Goal: Information Seeking & Learning: Find specific fact

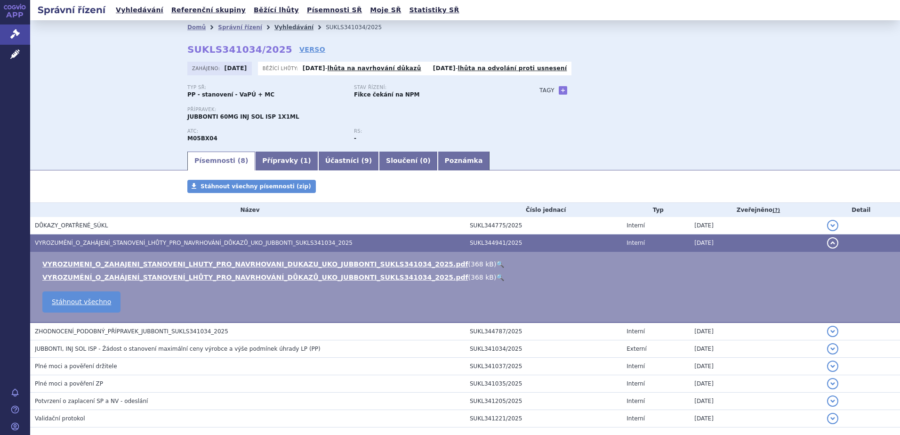
click at [275, 25] on link "Vyhledávání" at bounding box center [294, 27] width 39 height 7
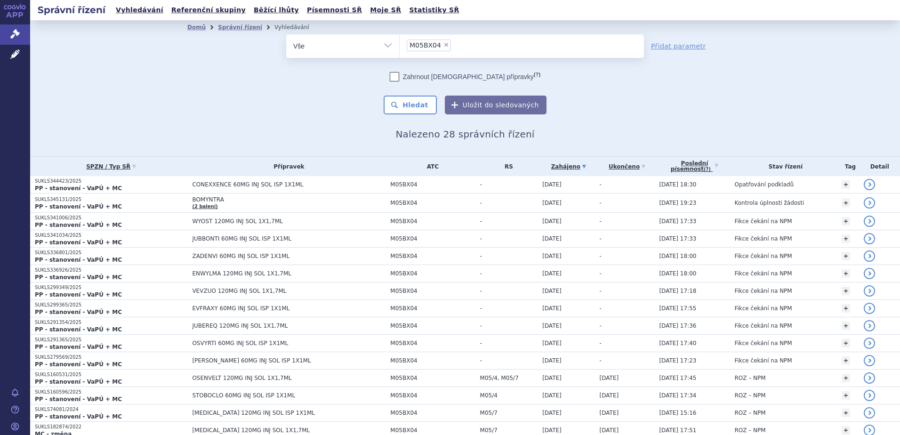
click at [444, 45] on span "×" at bounding box center [447, 45] width 6 height 6
click at [400, 45] on select "M05BX04" at bounding box center [399, 46] width 0 height 24
select select
paste input "SUKLS228680/2022"
type input "SUKLS228680/2022"
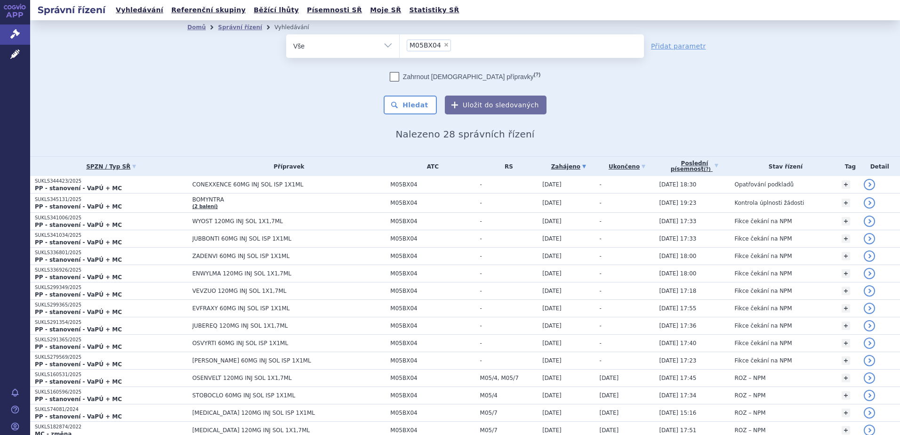
select select "SUKLS228680/2022"
click at [407, 97] on button "Hledat" at bounding box center [410, 105] width 53 height 19
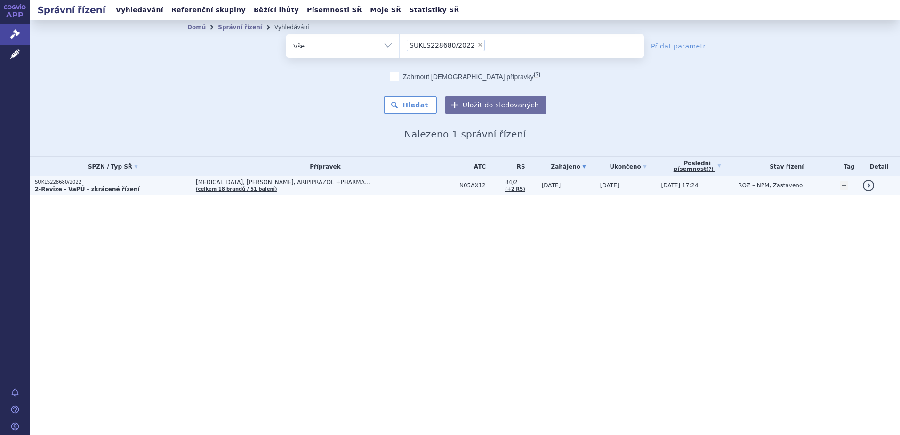
click at [113, 187] on strong "2-Revize - VaPÚ - zkrácené řízení" at bounding box center [87, 189] width 105 height 7
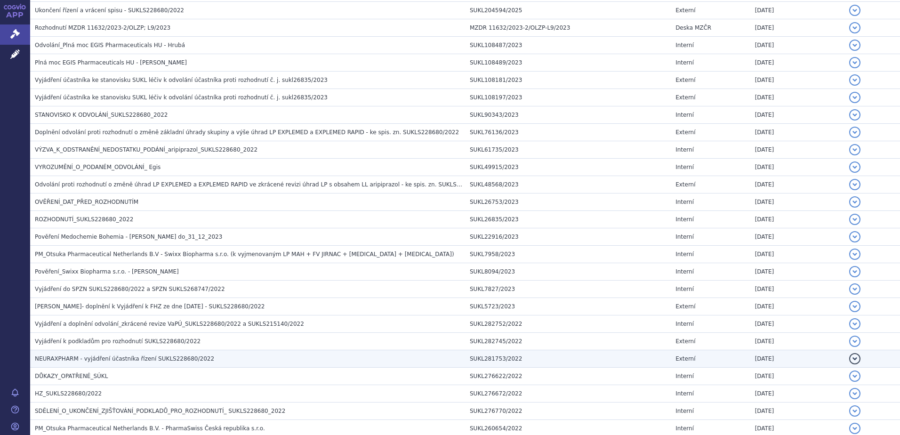
scroll to position [251, 0]
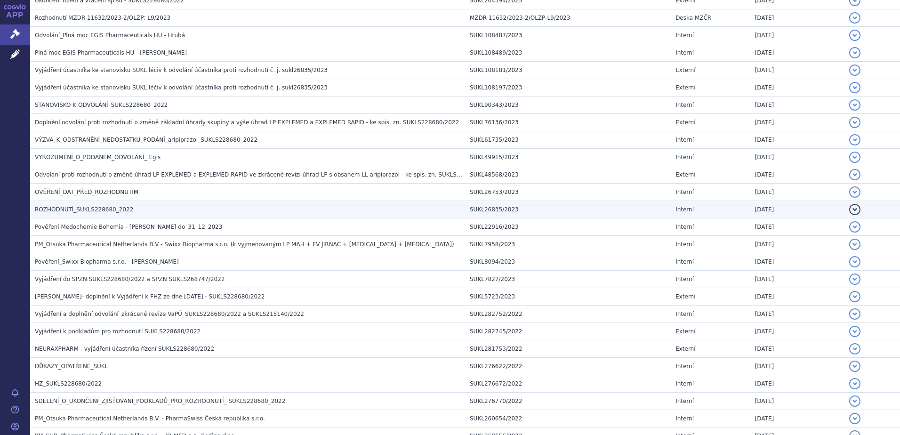
click at [95, 209] on span "ROZHODNUTÍ_SUKLS228680_2022" at bounding box center [84, 209] width 98 height 7
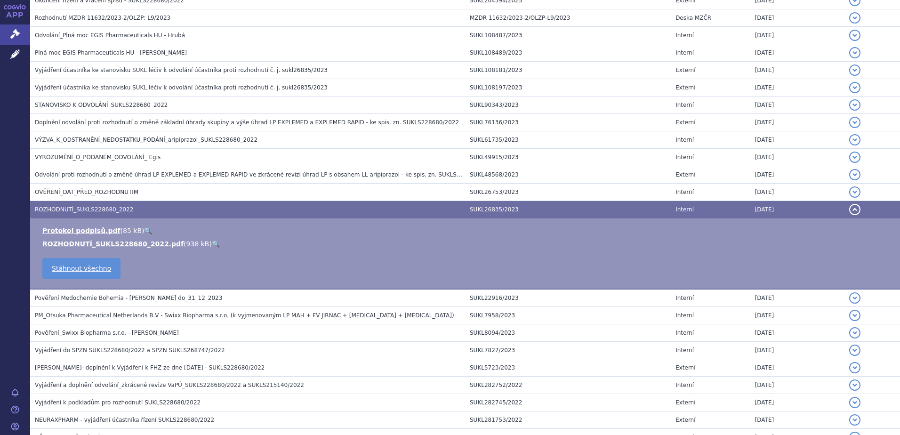
click at [212, 245] on link "🔍" at bounding box center [216, 244] width 8 height 8
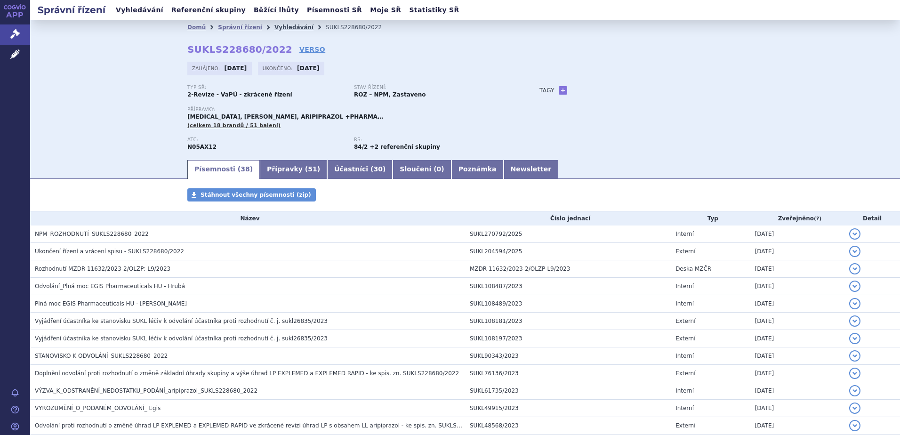
click at [279, 25] on link "Vyhledávání" at bounding box center [294, 27] width 39 height 7
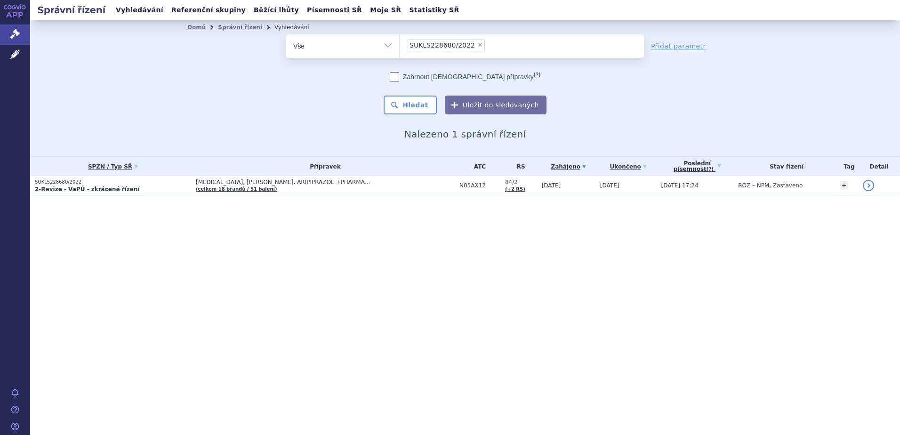
click at [477, 45] on span "×" at bounding box center [480, 45] width 6 height 6
click at [400, 45] on select "SUKLS228680/2022" at bounding box center [399, 46] width 0 height 24
select select
type input "N05AX12"
select select "N05AX12"
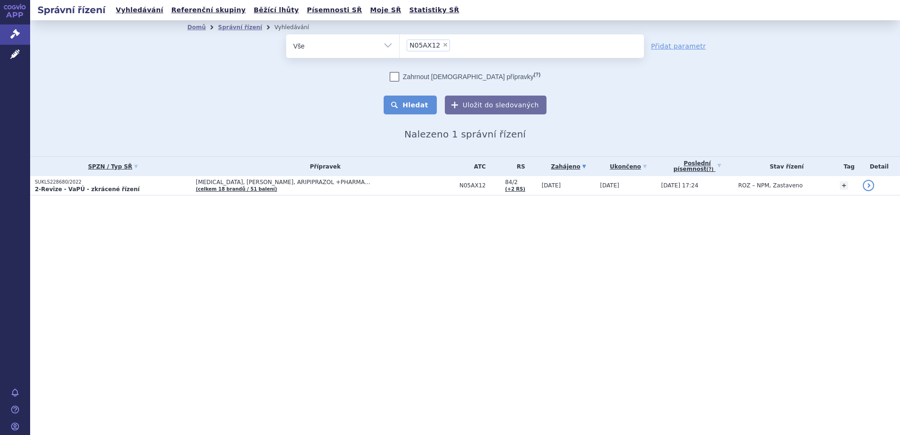
click at [417, 97] on button "Hledat" at bounding box center [410, 105] width 53 height 19
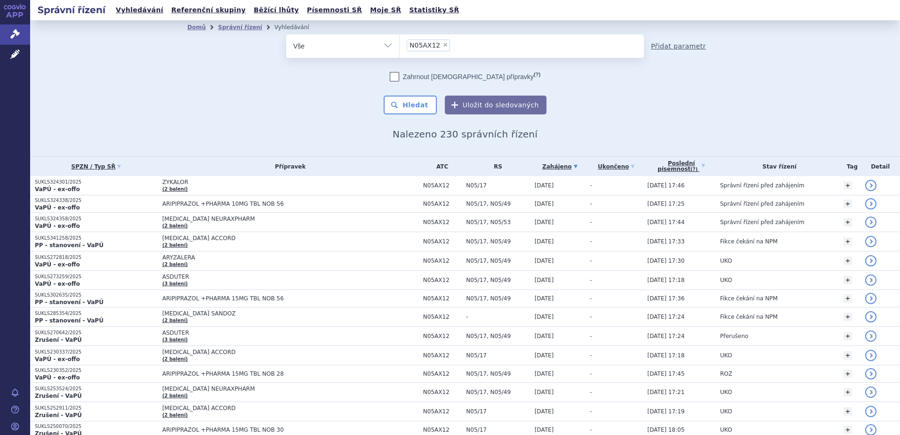
click at [684, 46] on link "Přidat parametr" at bounding box center [678, 45] width 55 height 9
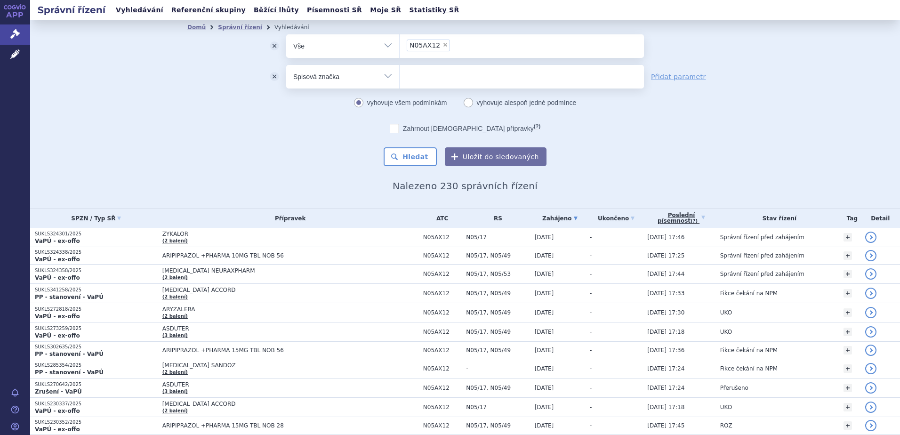
click at [337, 81] on select "Vše Spisová značka Typ SŘ Přípravek/SUKL kód Účastník/Držitel" at bounding box center [342, 75] width 113 height 21
click at [286, 65] on select "Vše Spisová značka Typ SŘ Přípravek/SUKL kód Účastník/Držitel" at bounding box center [342, 75] width 113 height 21
click at [348, 83] on select "Vše Spisová značka Typ SŘ Přípravek/SUKL kód Účastník/Držitel" at bounding box center [342, 75] width 113 height 21
select select "filter-procedure-type"
click at [286, 65] on select "Vše Spisová značka Typ SŘ Přípravek/SUKL kód Účastník/Držitel" at bounding box center [342, 75] width 113 height 21
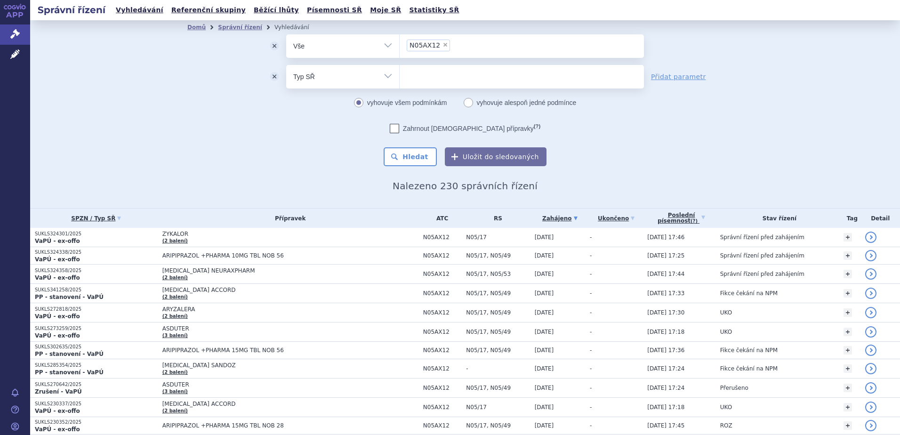
click at [443, 77] on ul at bounding box center [522, 75] width 244 height 20
click at [400, 77] on select at bounding box center [399, 77] width 0 height 24
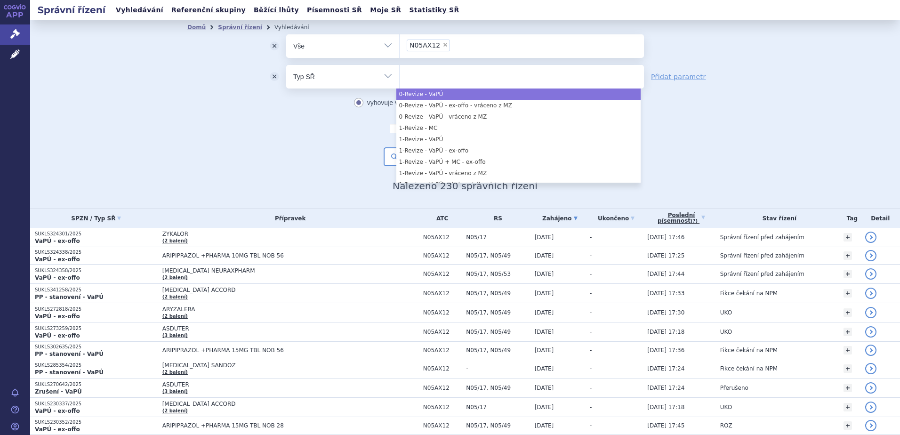
click at [441, 77] on ul at bounding box center [522, 75] width 244 height 20
click at [400, 77] on select at bounding box center [399, 77] width 0 height 24
select select "b2c4f887-2f6e-447f-a598-2bb693fef55a"
type input "e"
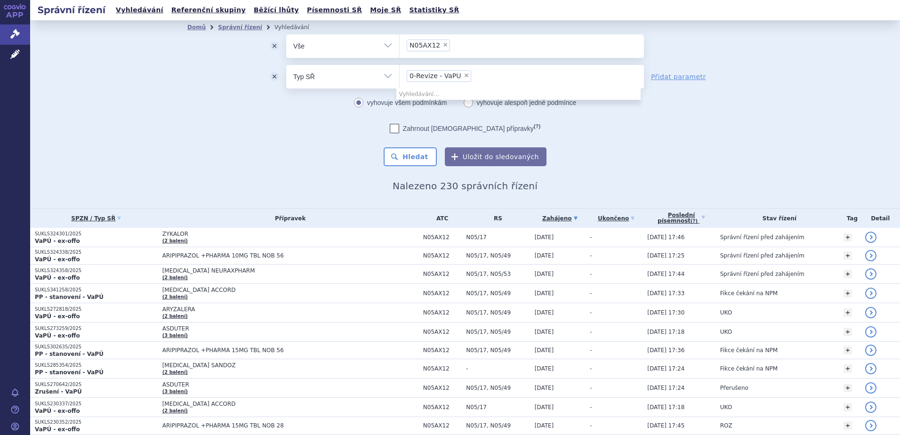
select select
type input "0-Revize - VaPÚ"
type input "0"
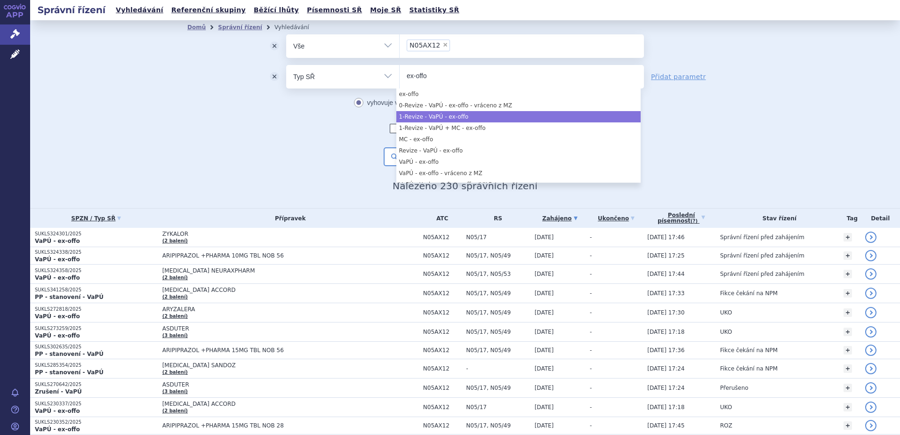
type input "ex-offo"
select select "57522dc9-194d-4872-9324-1c36bdd5679e"
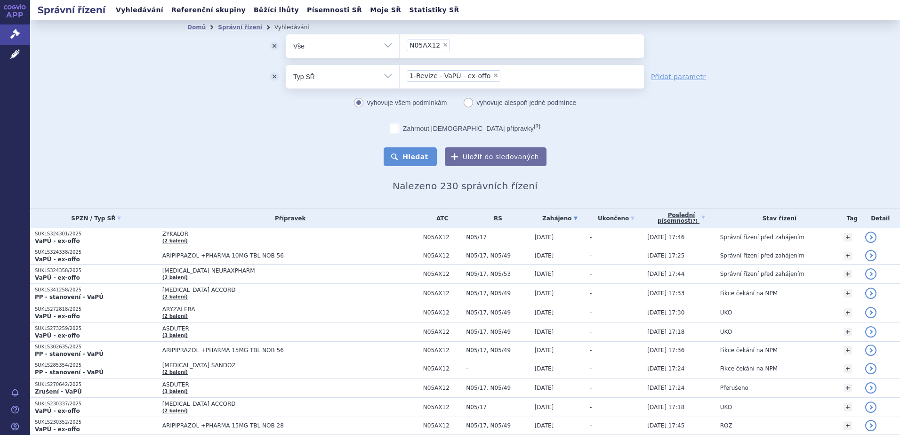
click at [426, 155] on button "Hledat" at bounding box center [410, 156] width 53 height 19
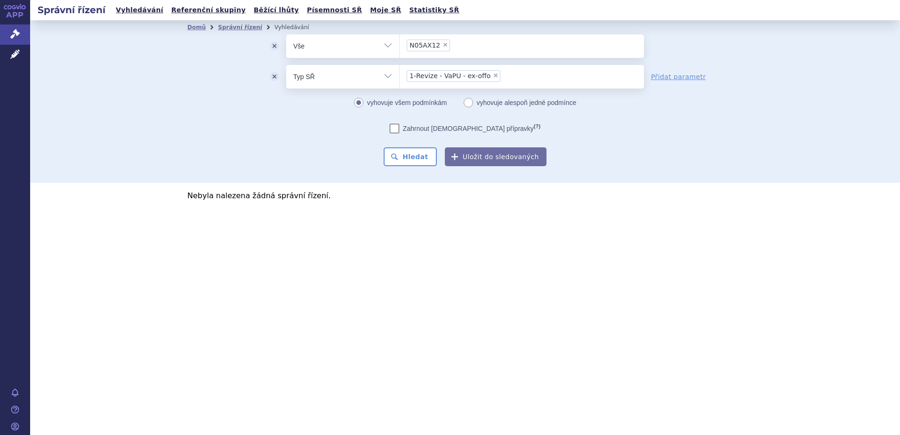
click at [493, 75] on span "×" at bounding box center [496, 76] width 6 height 6
click at [400, 75] on select "1-Revize - VaPÚ - ex-offo" at bounding box center [399, 77] width 0 height 24
select select
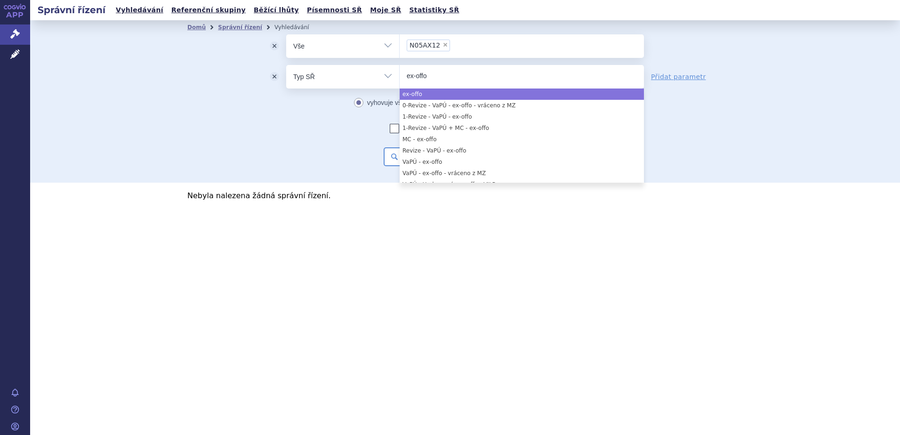
type input "ex-offo"
select select "ex-offo"
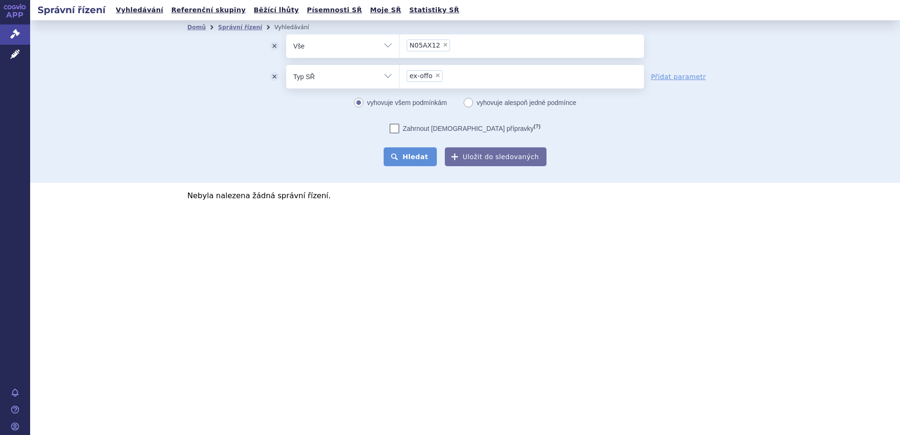
click at [413, 156] on button "Hledat" at bounding box center [410, 156] width 53 height 19
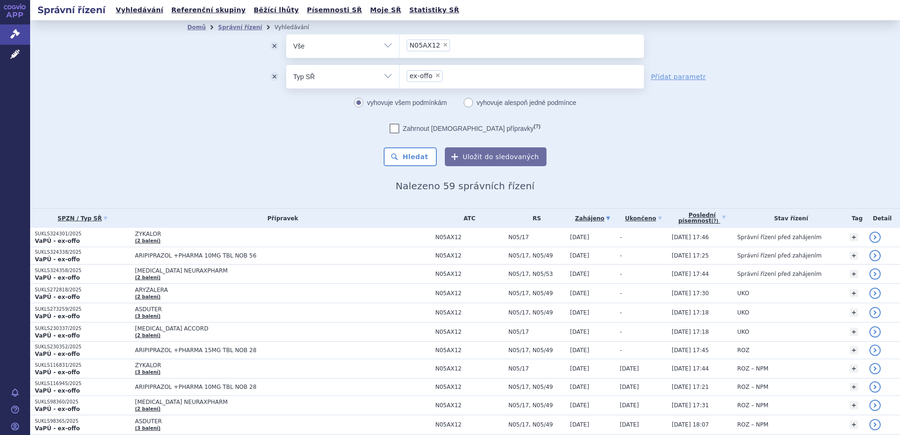
click at [435, 76] on span "×" at bounding box center [438, 76] width 6 height 6
click at [400, 76] on select "ex-offo" at bounding box center [399, 77] width 0 height 24
click at [440, 75] on ul at bounding box center [522, 75] width 244 height 20
click at [400, 75] on select at bounding box center [399, 77] width 0 height 24
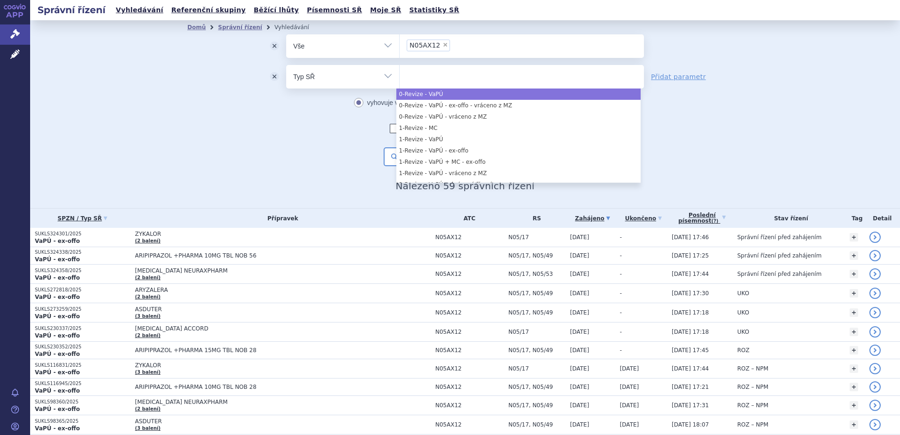
select select "b2c4f887-2f6e-447f-a598-2bb693fef55a"
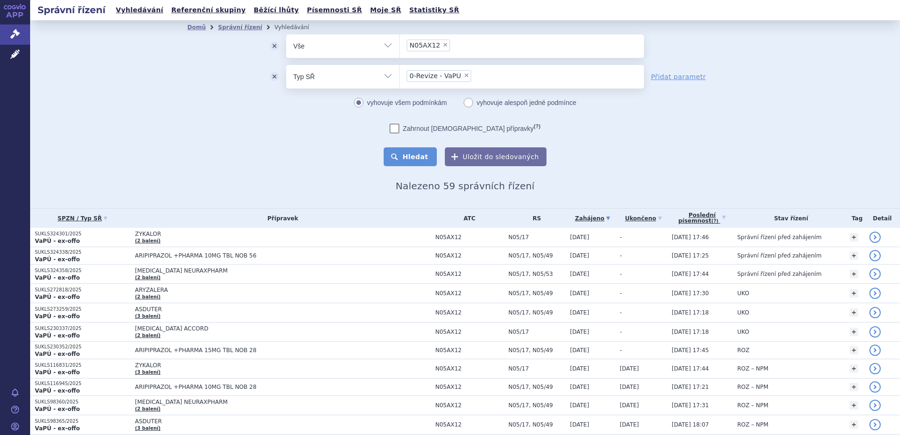
click at [395, 153] on button "Hledat" at bounding box center [410, 156] width 53 height 19
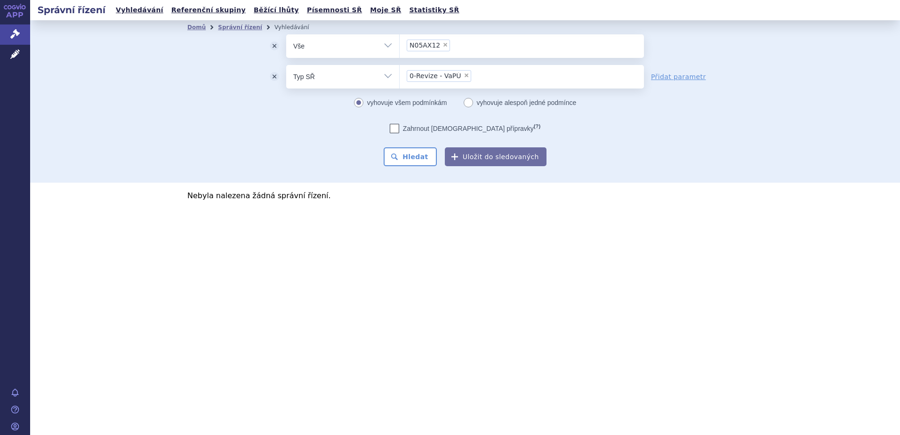
click at [464, 74] on span "×" at bounding box center [467, 76] width 6 height 6
click at [400, 74] on select "0-Revize - VaPÚ" at bounding box center [399, 77] width 0 height 24
select select
click at [413, 156] on button "Hledat" at bounding box center [410, 156] width 53 height 19
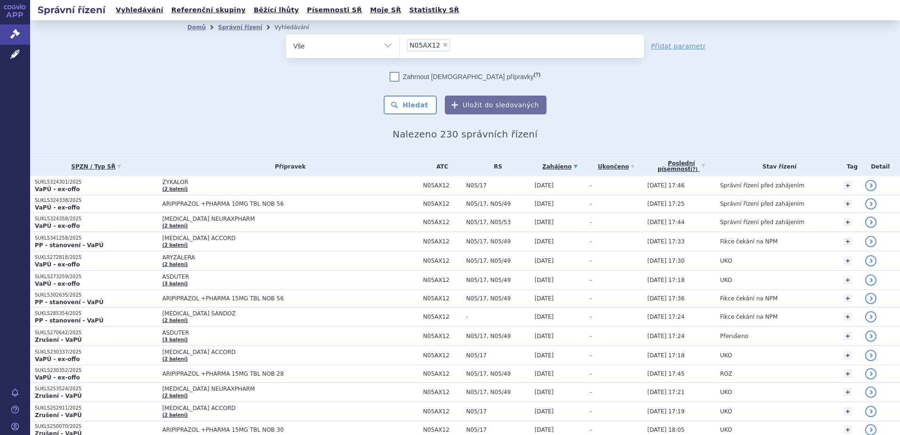
drag, startPoint x: 675, startPoint y: 48, endPoint x: 655, endPoint y: 55, distance: 20.8
click at [675, 48] on link "Přidat parametr" at bounding box center [678, 45] width 55 height 9
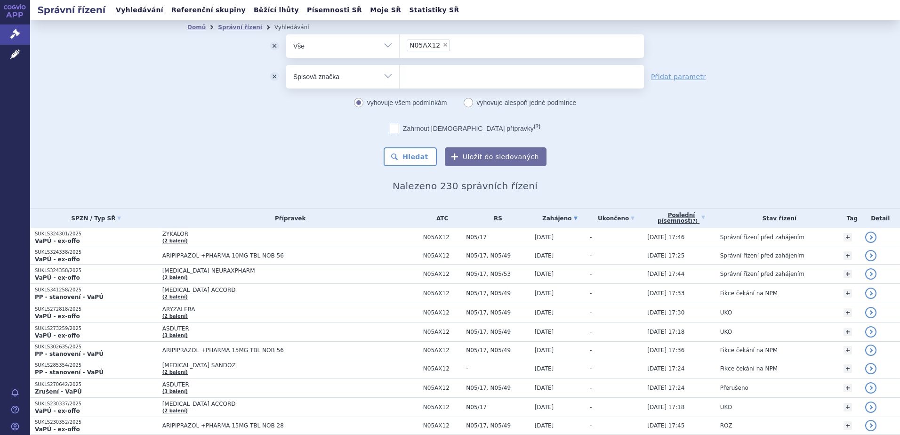
click at [346, 79] on select "Vše Spisová značka Typ SŘ Přípravek/SUKL kód Účastník/Držitel" at bounding box center [342, 75] width 113 height 21
select select "filter-procedure-type"
click at [286, 65] on select "Vše Spisová značka Typ SŘ Přípravek/SUKL kód Účastník/Držitel" at bounding box center [342, 75] width 113 height 21
click at [427, 84] on ul at bounding box center [522, 75] width 244 height 20
click at [400, 84] on select at bounding box center [399, 77] width 0 height 24
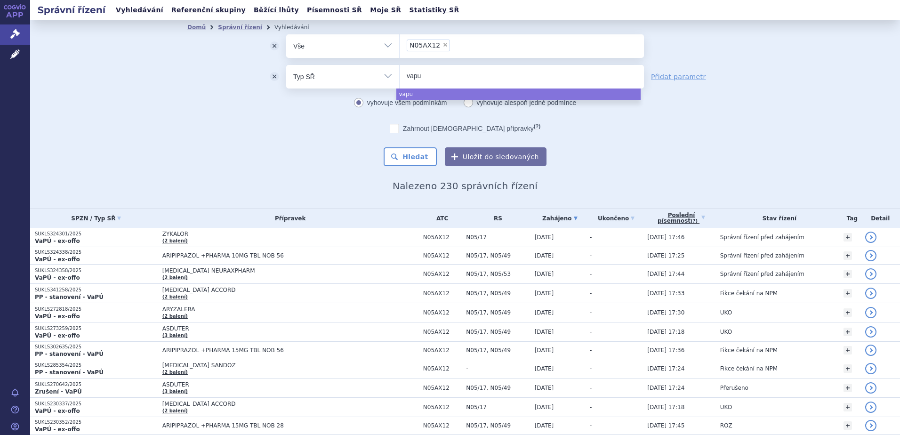
type input "vapu"
select select "vapu"
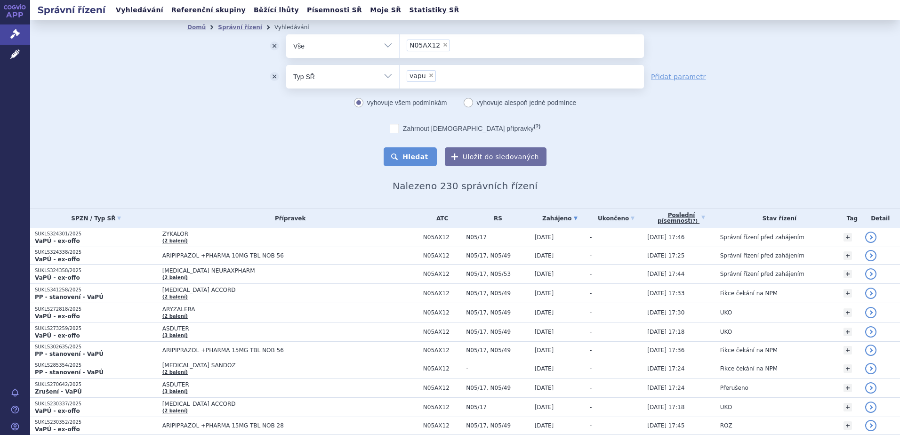
click at [420, 162] on button "Hledat" at bounding box center [410, 156] width 53 height 19
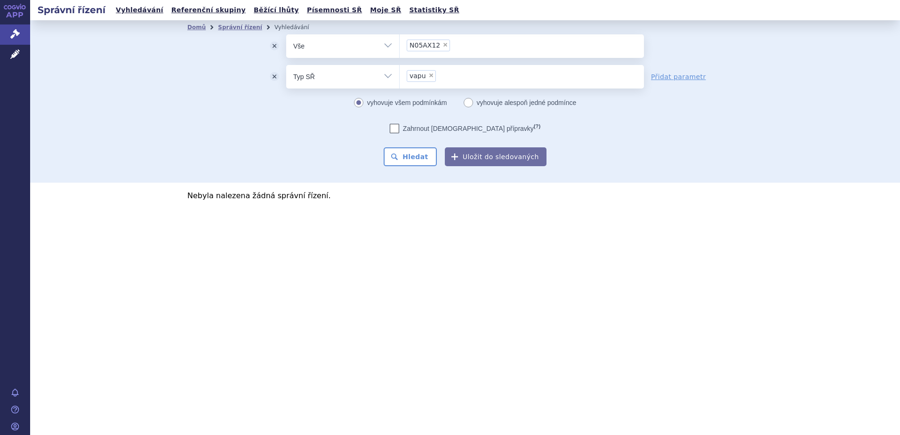
click at [429, 77] on span "×" at bounding box center [431, 76] width 6 height 6
click at [400, 77] on select "vapu" at bounding box center [399, 77] width 0 height 24
select select
click at [438, 73] on ul at bounding box center [522, 75] width 244 height 20
click at [400, 73] on select at bounding box center [399, 77] width 0 height 24
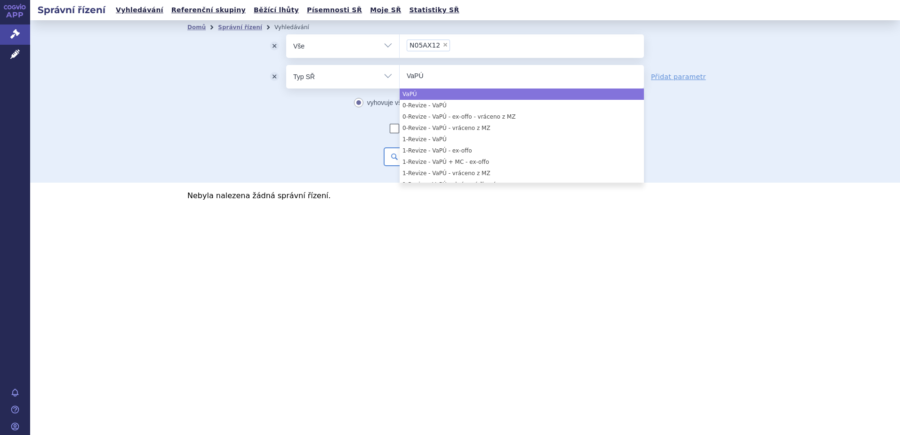
type input "VaPÚ"
select select "VaPÚ"
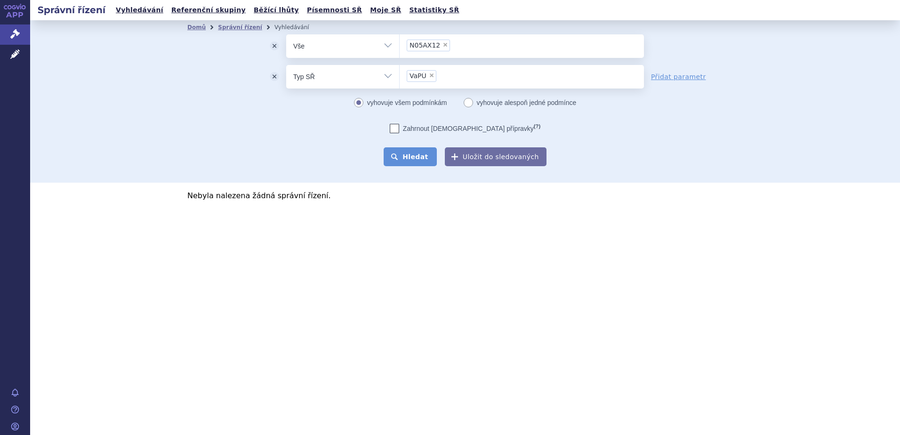
click at [422, 158] on button "Hledat" at bounding box center [410, 156] width 53 height 19
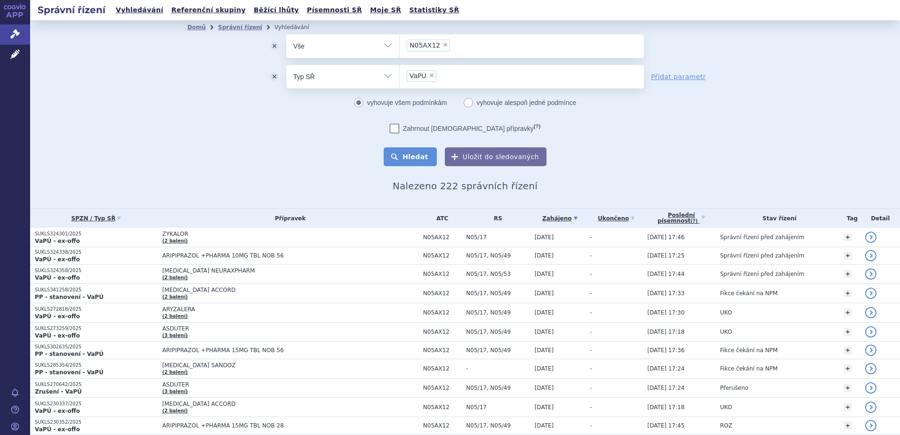
click at [426, 154] on button "Hledat" at bounding box center [410, 156] width 53 height 19
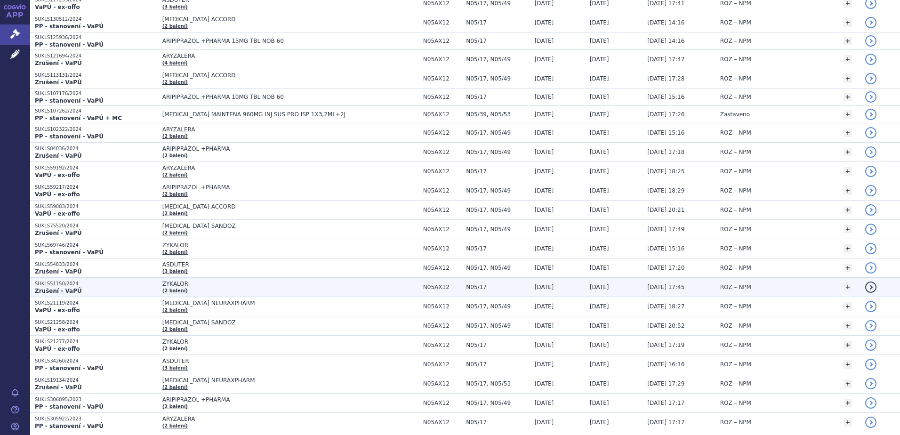
scroll to position [1756, 0]
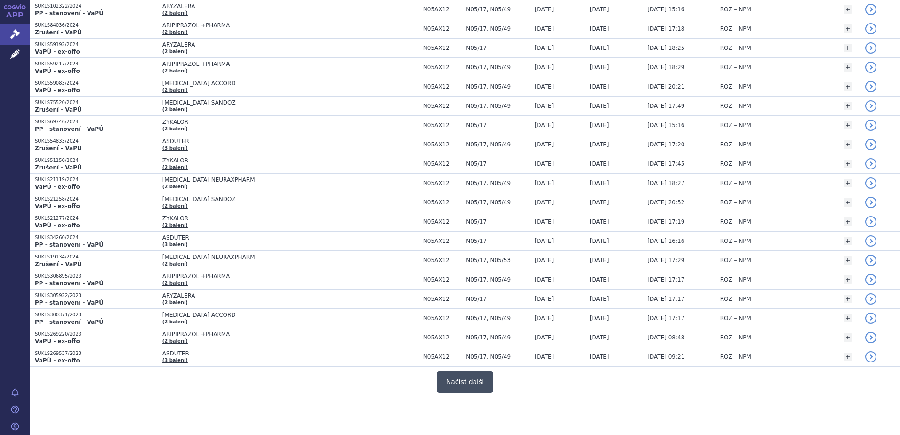
drag, startPoint x: 458, startPoint y: 383, endPoint x: 447, endPoint y: 381, distance: 10.9
click at [458, 383] on button "Načíst další" at bounding box center [465, 382] width 57 height 21
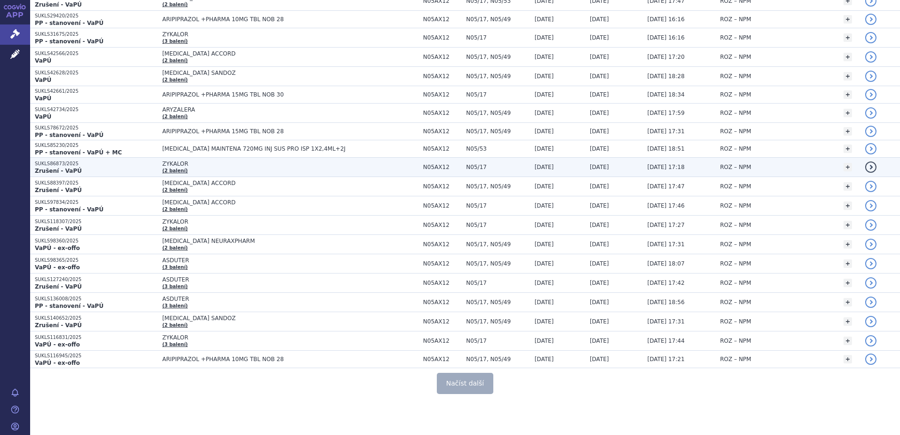
scroll to position [3654, 0]
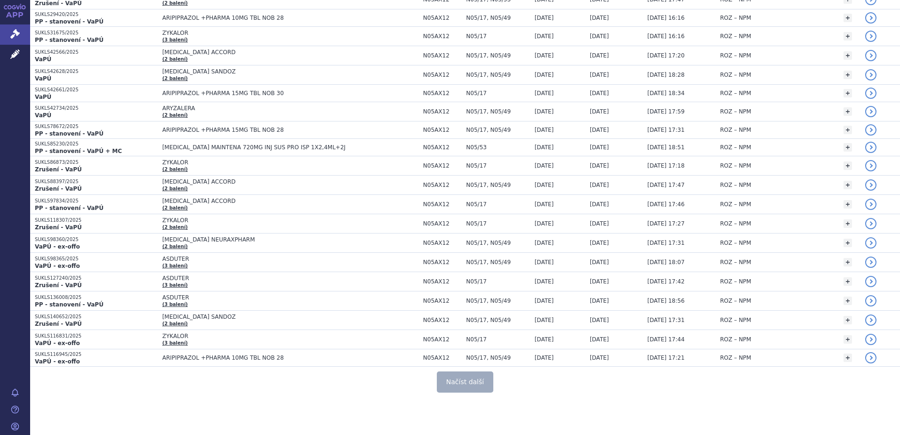
drag, startPoint x: 450, startPoint y: 381, endPoint x: 422, endPoint y: 374, distance: 28.1
click at [450, 381] on button "Načíst další" at bounding box center [465, 382] width 57 height 21
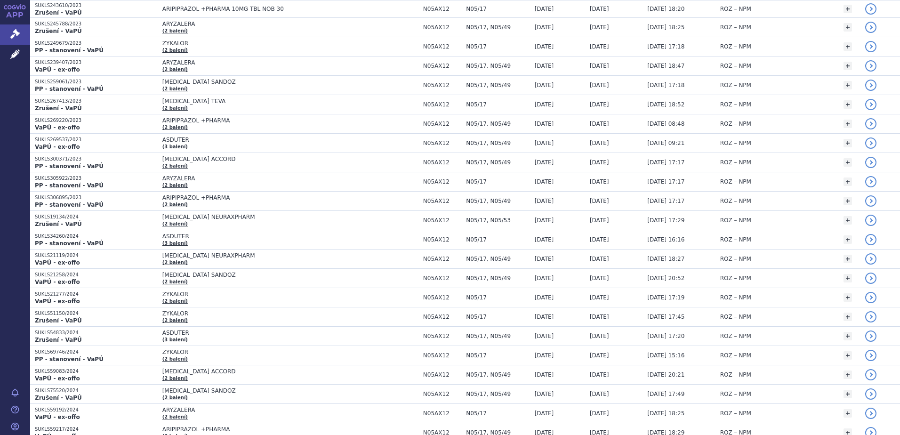
scroll to position [0, 0]
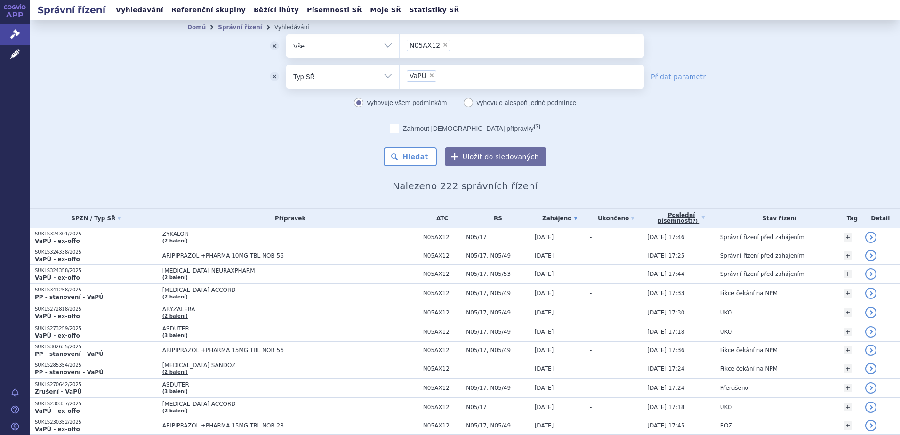
click at [271, 77] on button "odstranit" at bounding box center [275, 77] width 24 height 24
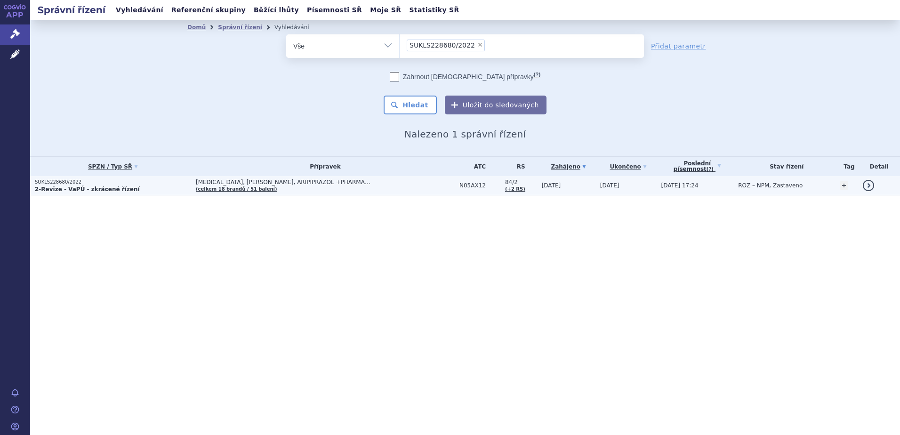
click at [117, 183] on p "SUKLS228680/2022" at bounding box center [113, 182] width 156 height 7
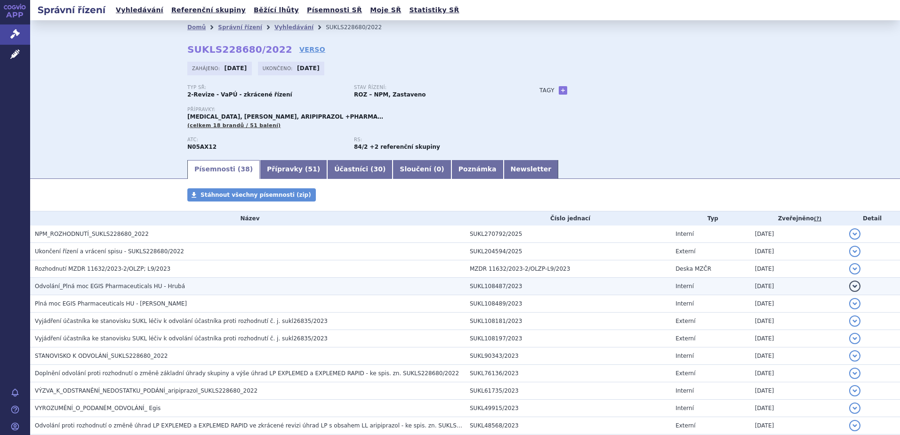
scroll to position [126, 0]
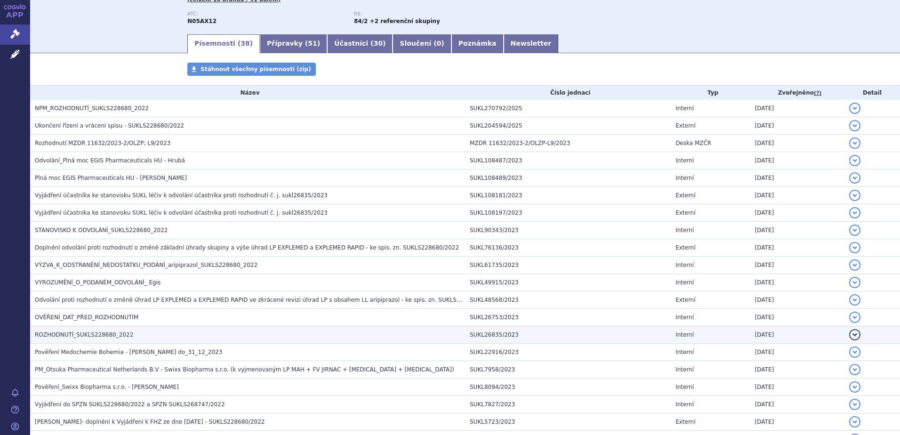
click at [95, 333] on span "ROZHODNUTÍ_SUKLS228680_2022" at bounding box center [84, 334] width 98 height 7
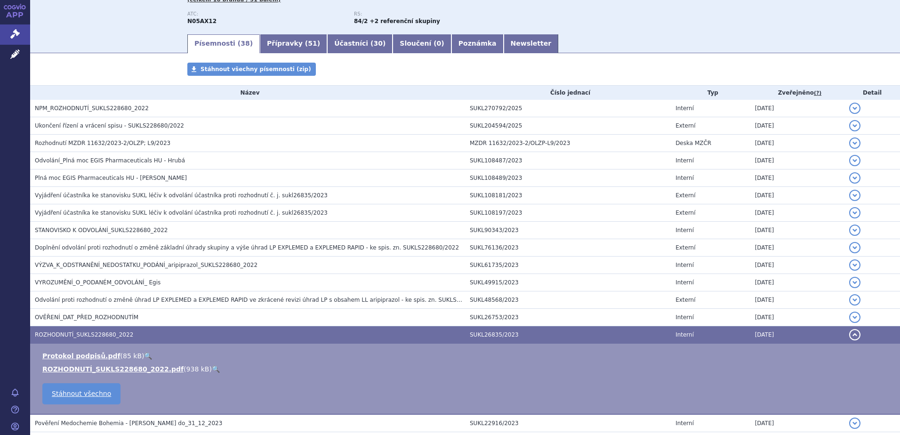
click at [212, 367] on link "🔍" at bounding box center [216, 369] width 8 height 8
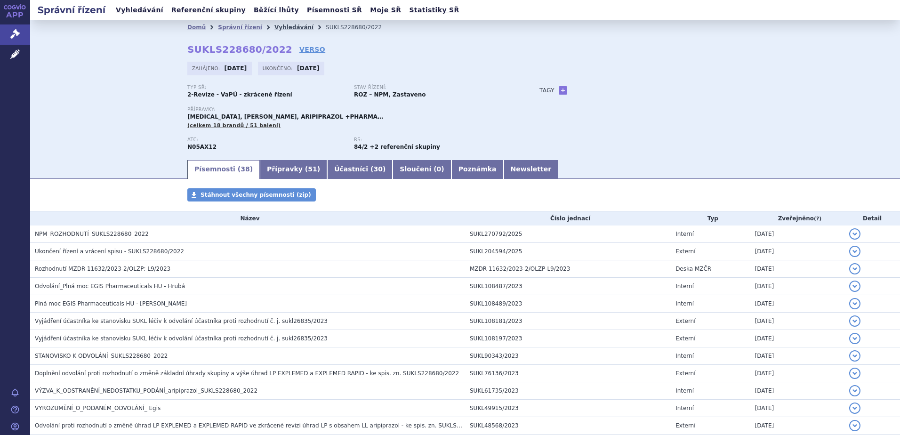
click at [275, 28] on link "Vyhledávání" at bounding box center [294, 27] width 39 height 7
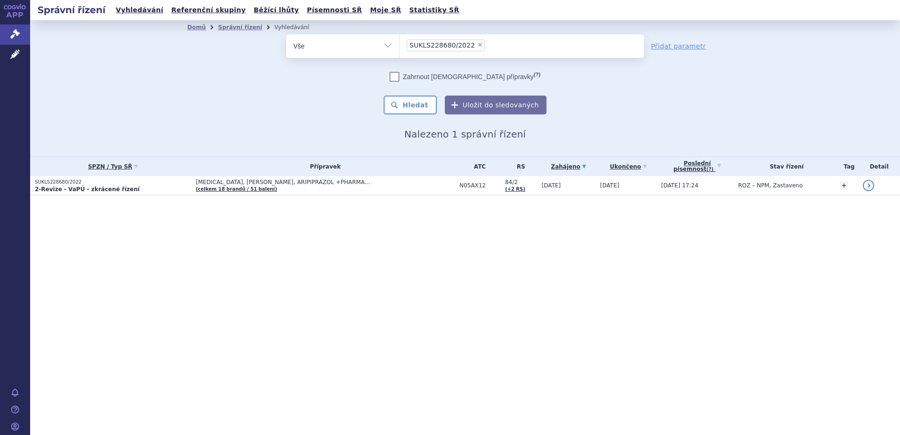
click at [477, 44] on span "×" at bounding box center [480, 45] width 6 height 6
click at [400, 44] on select "SUKLS228680/2022" at bounding box center [399, 46] width 0 height 24
select select
paste input "SUKLS343371/2017"
type input "SUKLS343371/2017"
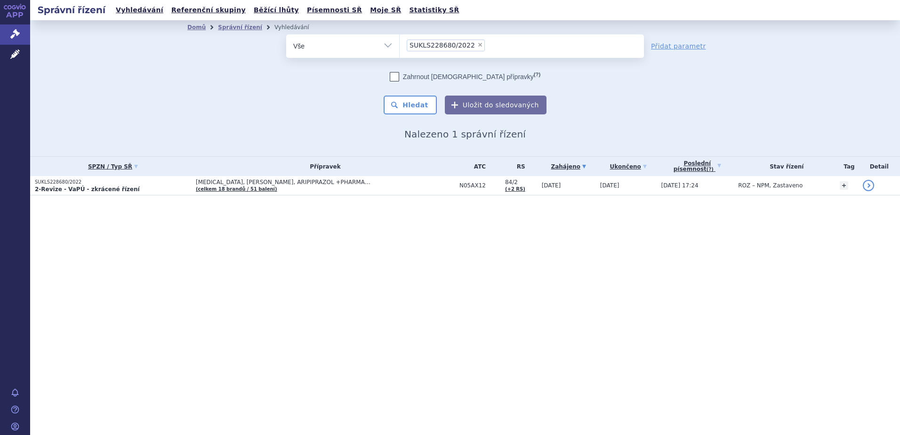
select select "SUKLS343371/2017"
click at [422, 105] on button "Hledat" at bounding box center [410, 105] width 53 height 19
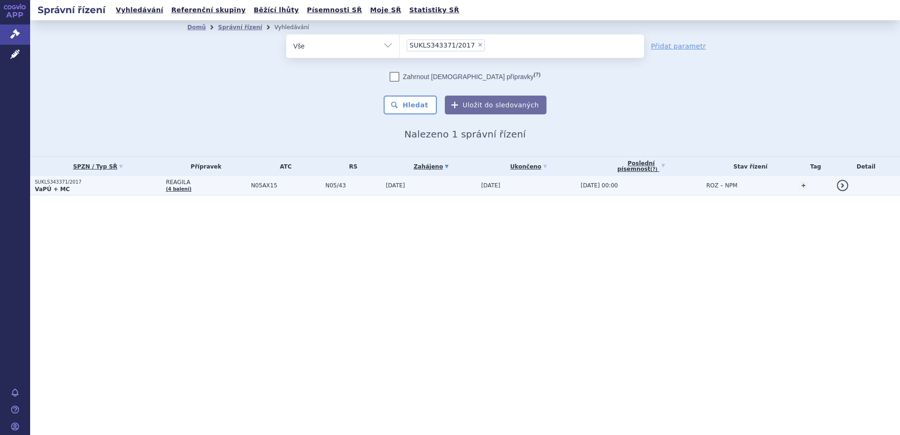
click at [104, 187] on p "VaPÚ + MC" at bounding box center [98, 190] width 126 height 8
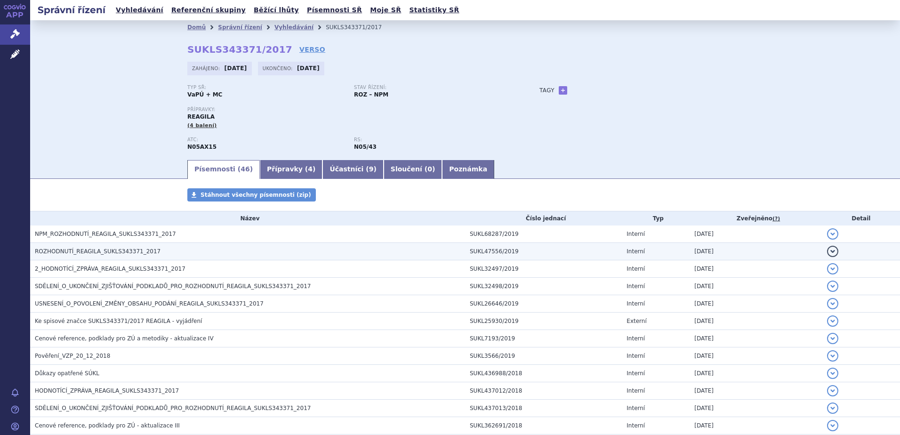
click at [112, 254] on span "ROZHODNUTÍ_REAGILA_SUKLS343371_2017" at bounding box center [98, 251] width 126 height 7
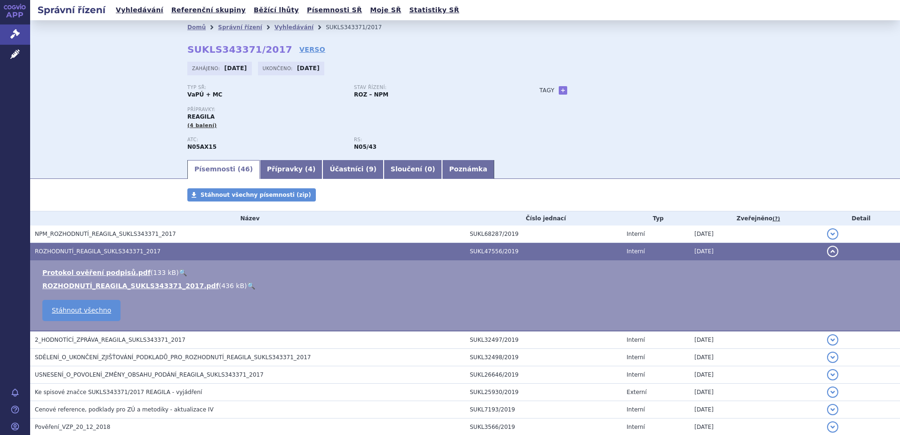
click at [247, 283] on link "🔍" at bounding box center [251, 286] width 8 height 8
click at [276, 27] on link "Vyhledávání" at bounding box center [294, 27] width 39 height 7
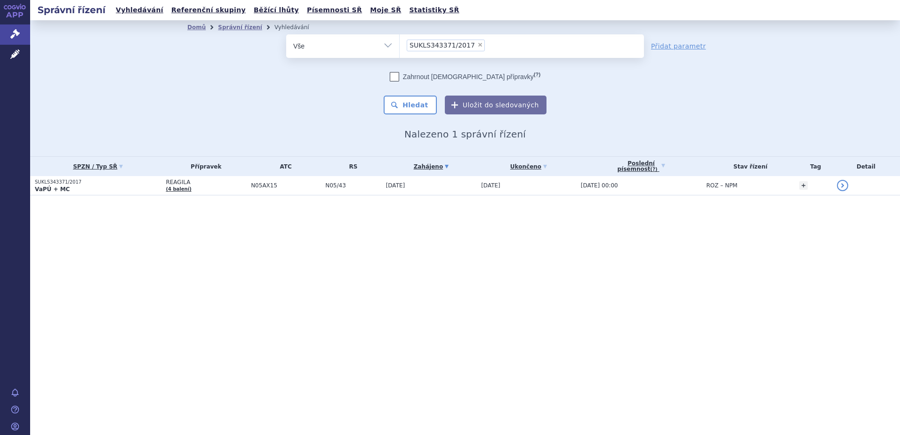
click at [477, 47] on span "×" at bounding box center [480, 45] width 6 height 6
click at [400, 47] on select "SUKLS343371/2017" at bounding box center [399, 46] width 0 height 24
select select
type input "SUKLS86616/2015"
select select "SUKLS86616/2015"
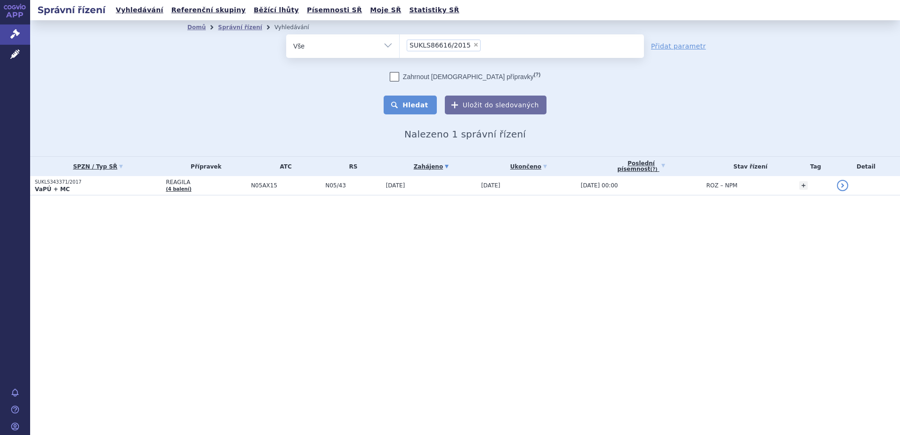
click at [427, 104] on button "Hledat" at bounding box center [410, 105] width 53 height 19
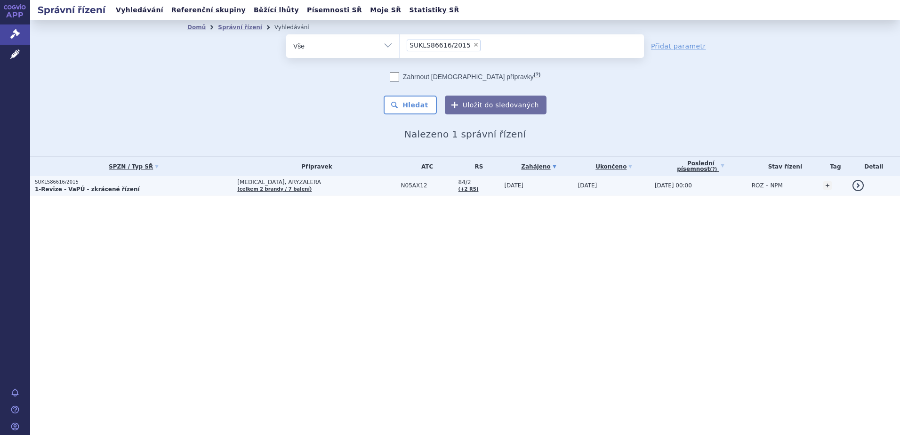
click at [155, 186] on p "1-Revize - VaPÚ - zkrácené řízení" at bounding box center [134, 190] width 198 height 8
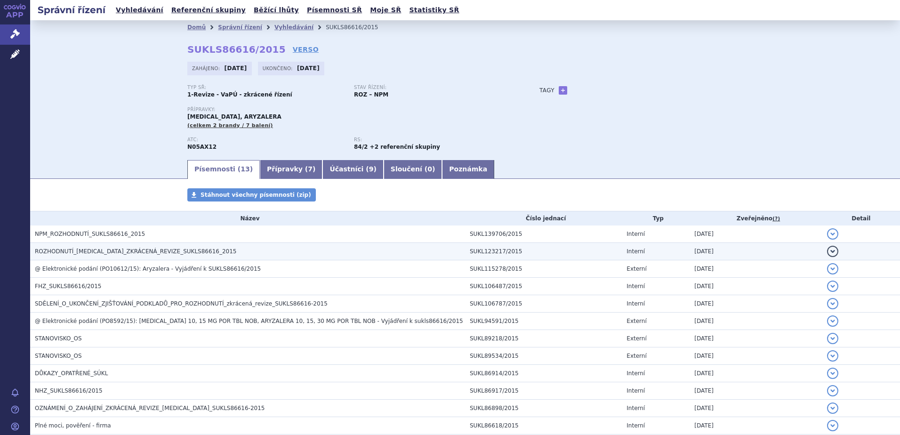
click at [101, 253] on span "ROZHODNUTÍ_[MEDICAL_DATA]_ZKRÁCENÁ_REVIZE_SUKLS86616_2015" at bounding box center [136, 251] width 202 height 7
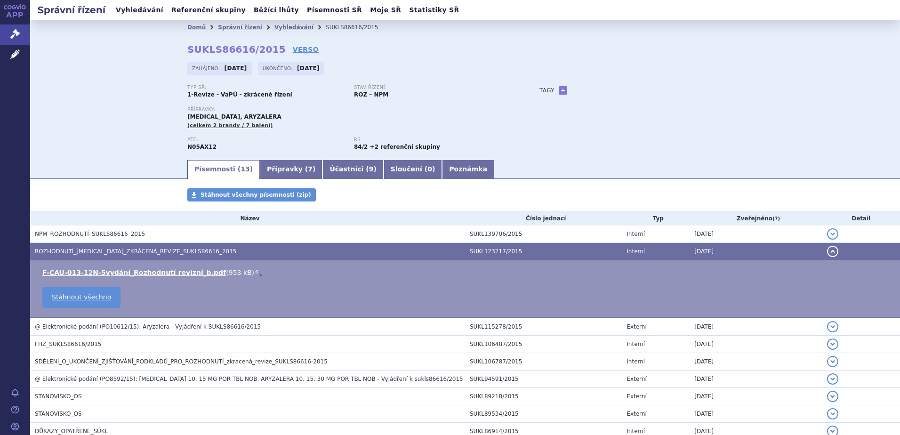
click at [254, 273] on link "🔍" at bounding box center [258, 273] width 8 height 8
